Goal: Information Seeking & Learning: Learn about a topic

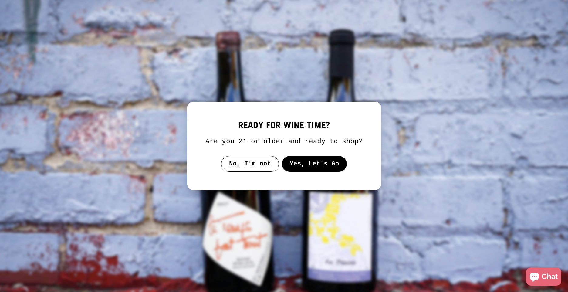
click at [315, 164] on button "Yes, Let's Go" at bounding box center [313, 164] width 65 height 16
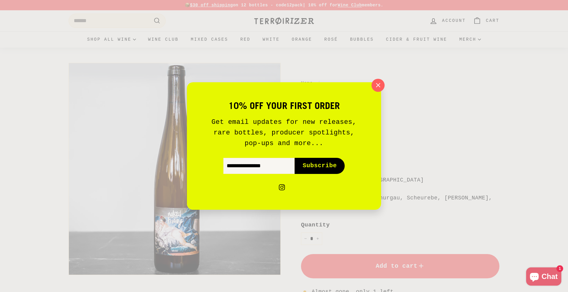
click at [376, 88] on icon "button" at bounding box center [377, 85] width 9 height 9
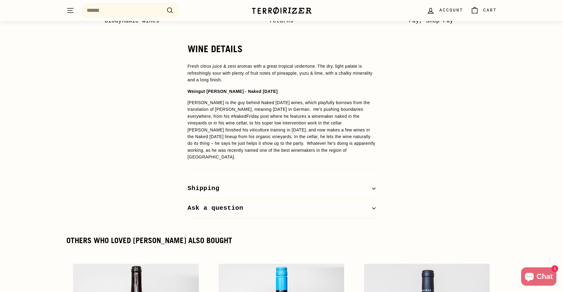
scroll to position [455, 0]
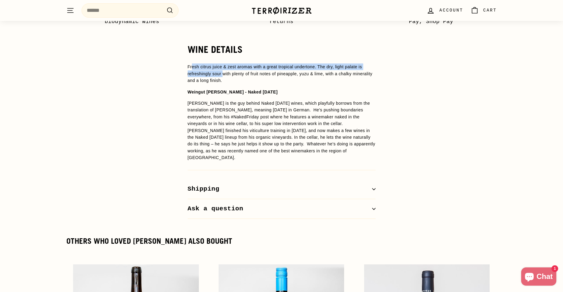
drag, startPoint x: 191, startPoint y: 56, endPoint x: 223, endPoint y: 66, distance: 34.0
click at [223, 66] on p "Fresh citrus juice & zest aromas with a great tropical undertone. The dry, ligh…" at bounding box center [282, 73] width 188 height 20
drag, startPoint x: 223, startPoint y: 66, endPoint x: 181, endPoint y: 50, distance: 45.1
click at [181, 50] on div "WINE DETAILS Fresh citrus juice & zest aromas with a great tropical undertone. …" at bounding box center [282, 131] width 212 height 174
drag, startPoint x: 185, startPoint y: 55, endPoint x: 223, endPoint y: 69, distance: 40.8
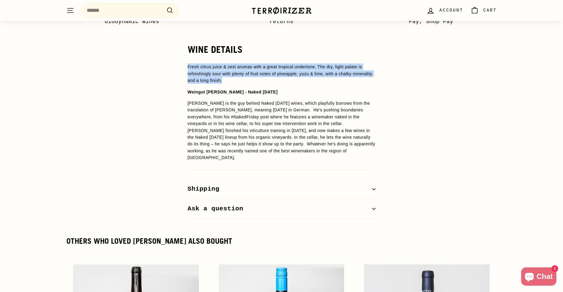
click at [223, 69] on div "WINE DETAILS Fresh citrus juice & zest aromas with a great tropical undertone. …" at bounding box center [282, 131] width 212 height 174
copy p "Fresh citrus juice & zest aromas with a great tropical undertone. The dry, ligh…"
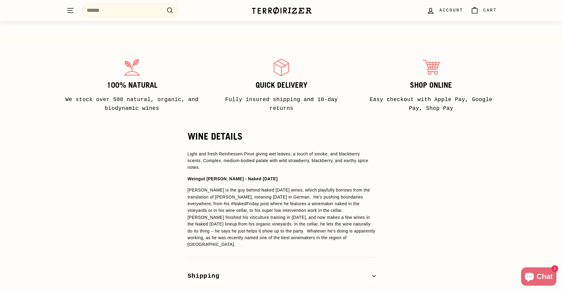
scroll to position [364, 0]
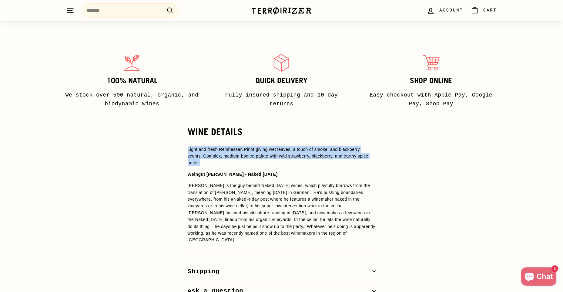
drag, startPoint x: 180, startPoint y: 151, endPoint x: 370, endPoint y: 155, distance: 189.8
click at [370, 155] on div "WINE DETAILS Light and fresh Reinhessen Pinot giving w et leaves, a touch of sm…" at bounding box center [282, 213] width 212 height 174
copy p "Light and fresh Reinhessen Pinot giving w et leaves, a touch of smoke, and blac…"
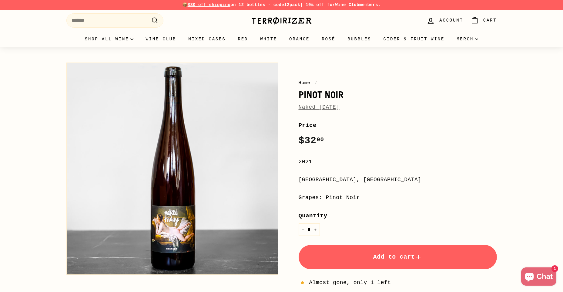
scroll to position [0, 0]
